Goal: Transaction & Acquisition: Purchase product/service

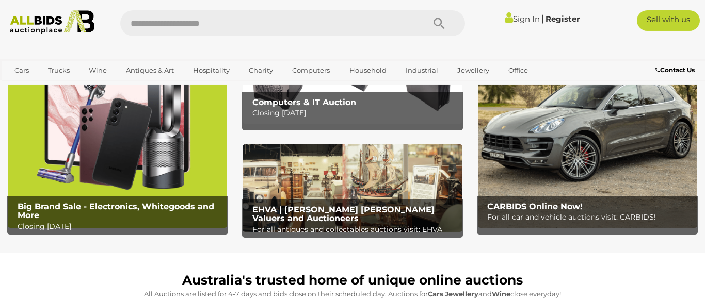
scroll to position [59, 0]
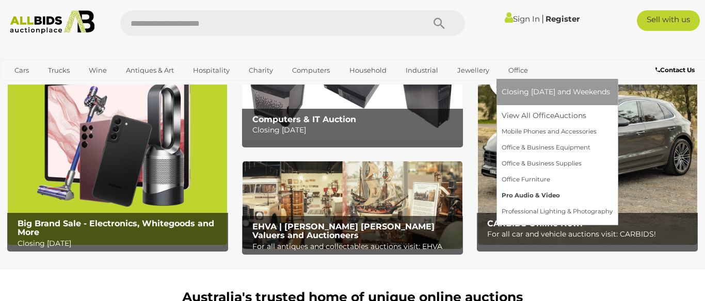
click at [512, 192] on link "Pro Audio & Video" at bounding box center [556, 196] width 111 height 16
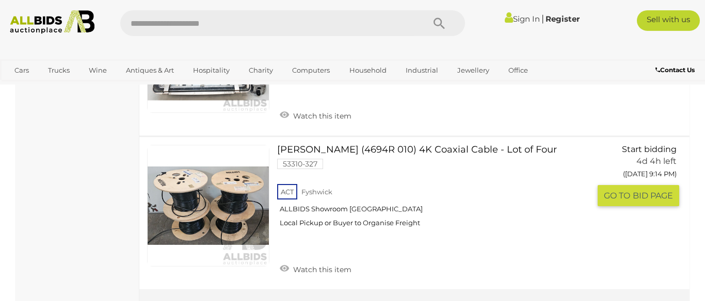
scroll to position [7584, 0]
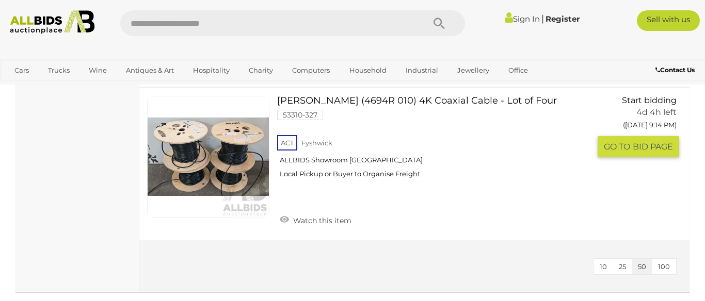
click at [251, 147] on link at bounding box center [208, 157] width 122 height 122
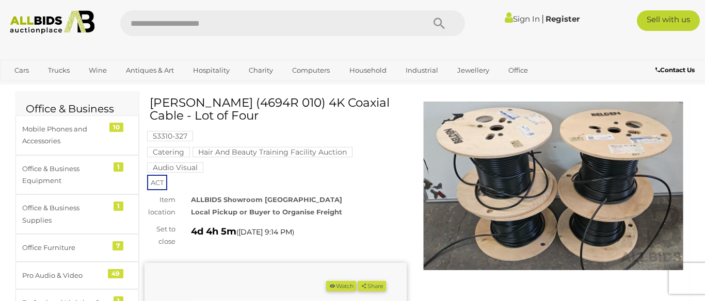
scroll to position [59, 0]
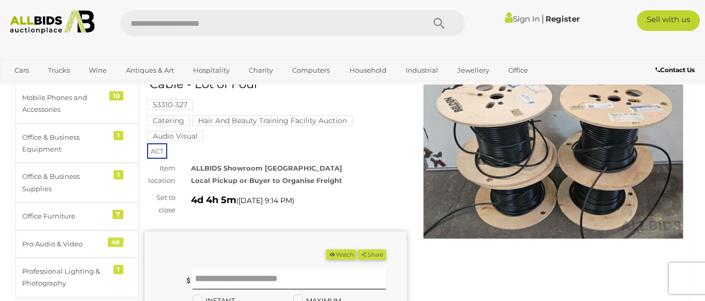
click at [487, 114] on img at bounding box center [553, 154] width 262 height 169
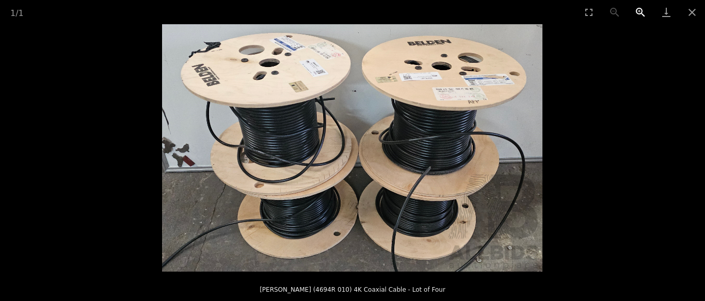
click at [637, 18] on button "Zoom in" at bounding box center [640, 12] width 26 height 24
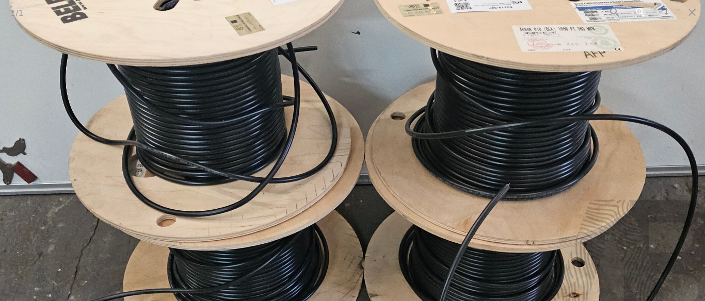
click at [637, 18] on button "Zoom in" at bounding box center [640, 12] width 26 height 24
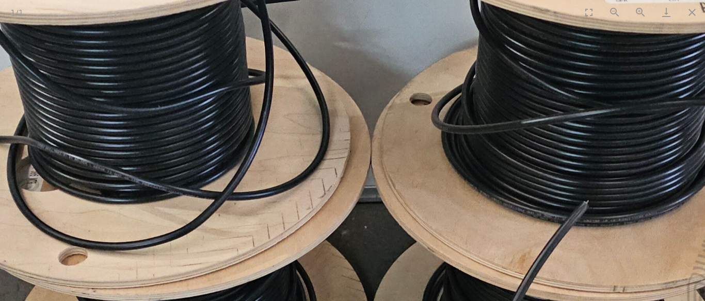
drag, startPoint x: 504, startPoint y: 23, endPoint x: 458, endPoint y: 102, distance: 91.0
click at [459, 102] on div "1 / 1 Belden (4694R 010) 4K Coaxial Cable - Lot of Four" at bounding box center [352, 150] width 705 height 301
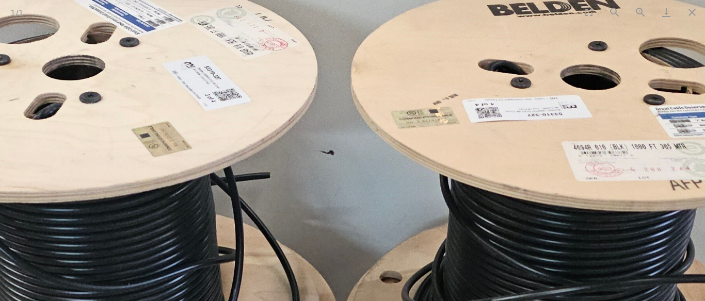
drag, startPoint x: 429, startPoint y: 56, endPoint x: 409, endPoint y: 219, distance: 164.2
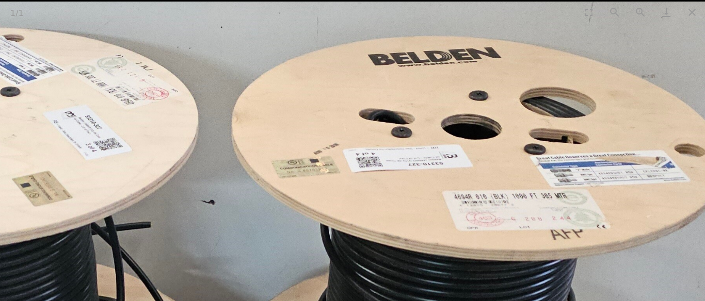
drag, startPoint x: 439, startPoint y: 150, endPoint x: 316, endPoint y: 156, distance: 122.9
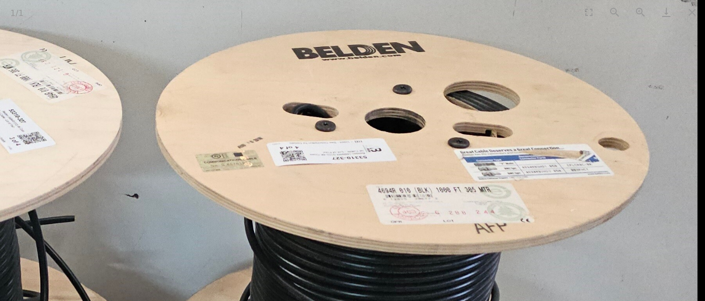
drag, startPoint x: 406, startPoint y: 151, endPoint x: 315, endPoint y: 145, distance: 91.5
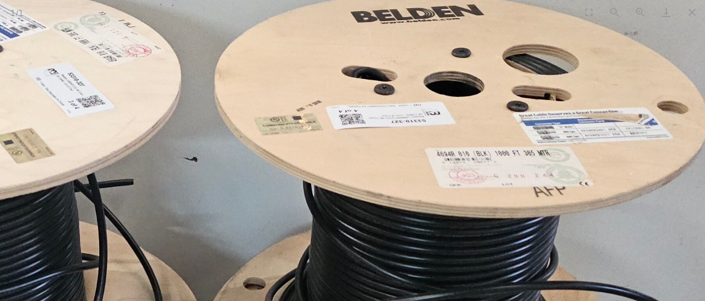
drag, startPoint x: 333, startPoint y: 156, endPoint x: 385, endPoint y: 120, distance: 63.3
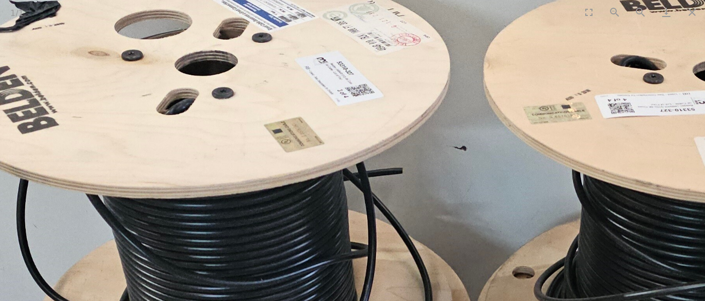
drag, startPoint x: 139, startPoint y: 134, endPoint x: 405, endPoint y: 124, distance: 266.3
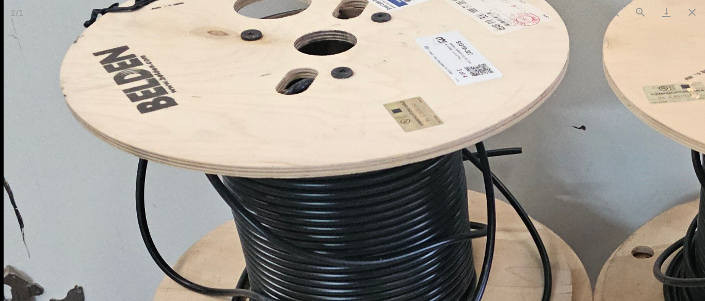
drag, startPoint x: 327, startPoint y: 153, endPoint x: 351, endPoint y: 131, distance: 32.5
click at [351, 131] on img at bounding box center [574, 298] width 1141 height 743
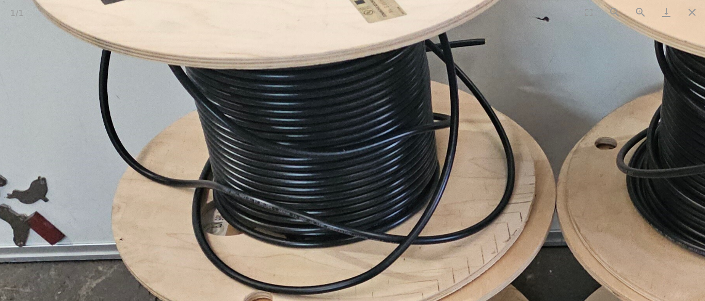
drag, startPoint x: 352, startPoint y: 209, endPoint x: 319, endPoint y: 105, distance: 109.1
click at [319, 105] on img at bounding box center [537, 189] width 1141 height 743
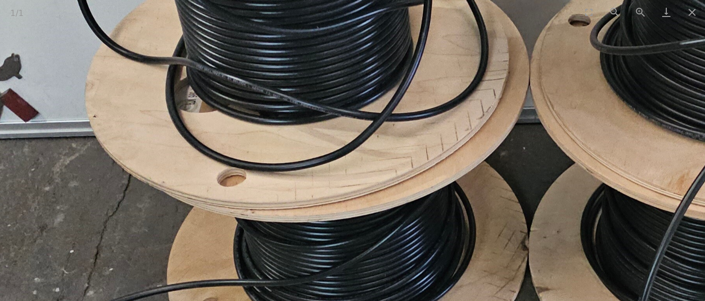
drag, startPoint x: 349, startPoint y: 201, endPoint x: 334, endPoint y: 121, distance: 81.3
click at [329, 109] on img at bounding box center [511, 66] width 1141 height 743
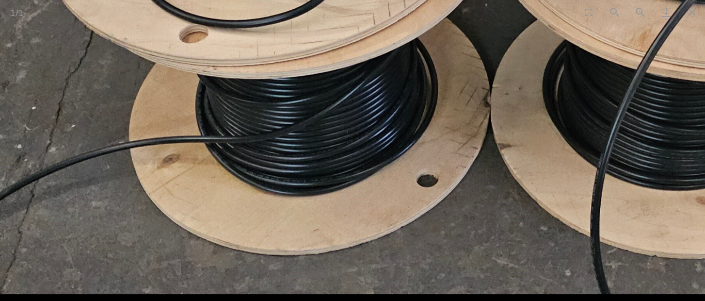
drag, startPoint x: 396, startPoint y: 241, endPoint x: 361, endPoint y: 103, distance: 142.1
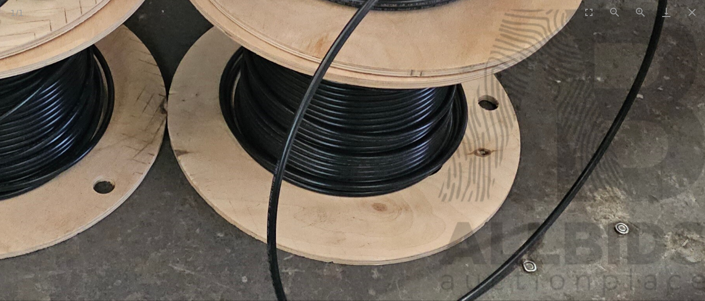
drag, startPoint x: 634, startPoint y: 210, endPoint x: 315, endPoint y: 208, distance: 319.8
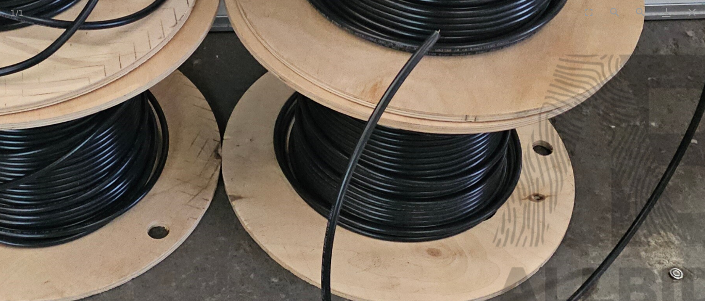
drag, startPoint x: 291, startPoint y: 192, endPoint x: 361, endPoint y: 244, distance: 86.6
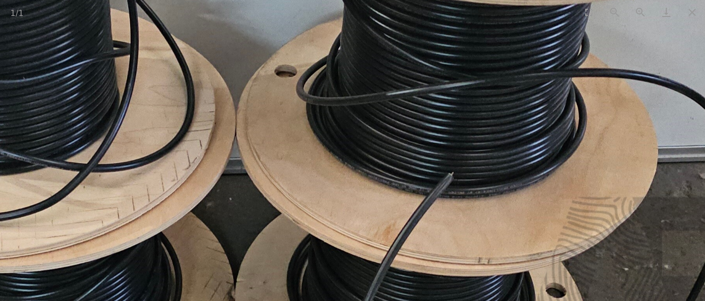
drag, startPoint x: 358, startPoint y: 134, endPoint x: 371, endPoint y: 255, distance: 122.4
click at [371, 255] on img at bounding box center [217, 117] width 1141 height 743
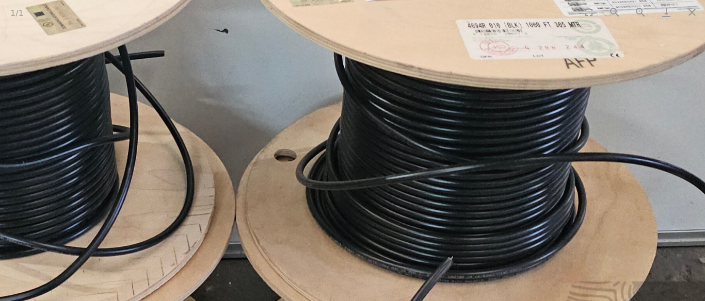
drag, startPoint x: 358, startPoint y: 213, endPoint x: 356, endPoint y: 249, distance: 35.6
click at [356, 249] on img at bounding box center [217, 201] width 1141 height 743
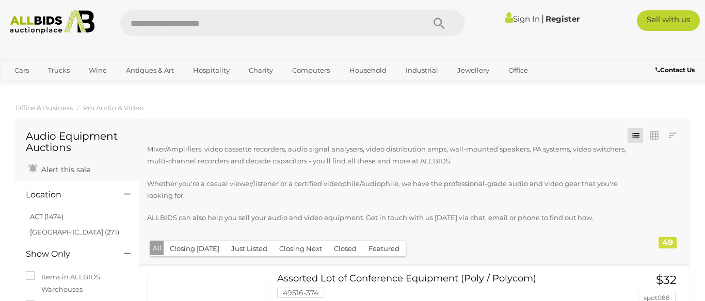
scroll to position [7619, 0]
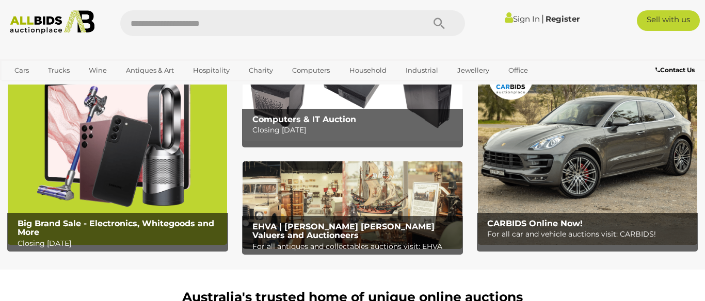
scroll to position [59, 0]
